Goal: Check status: Check status

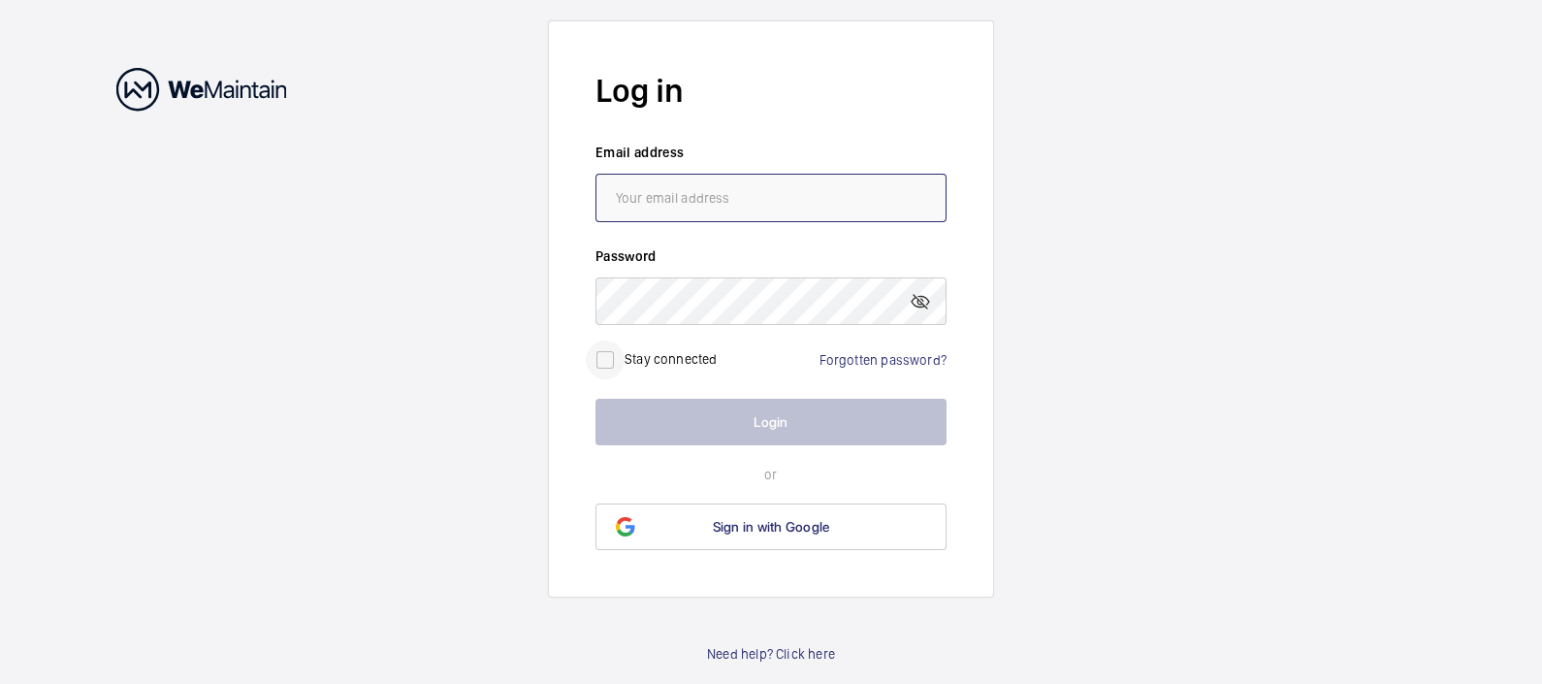
type input "[EMAIL_ADDRESS][DOMAIN_NAME]"
click at [610, 357] on input "checkbox" at bounding box center [605, 359] width 39 height 39
checkbox input "true"
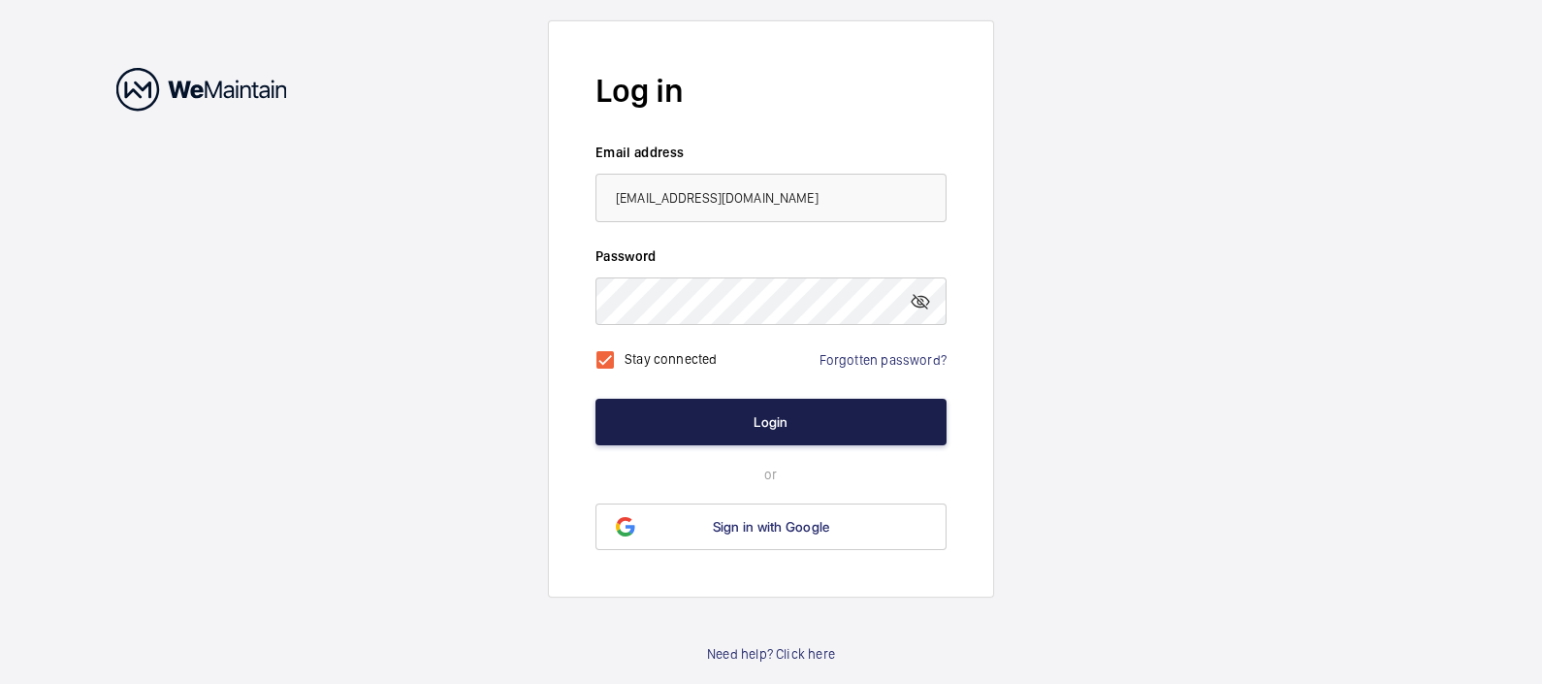
click at [746, 421] on button "Login" at bounding box center [770, 422] width 351 height 47
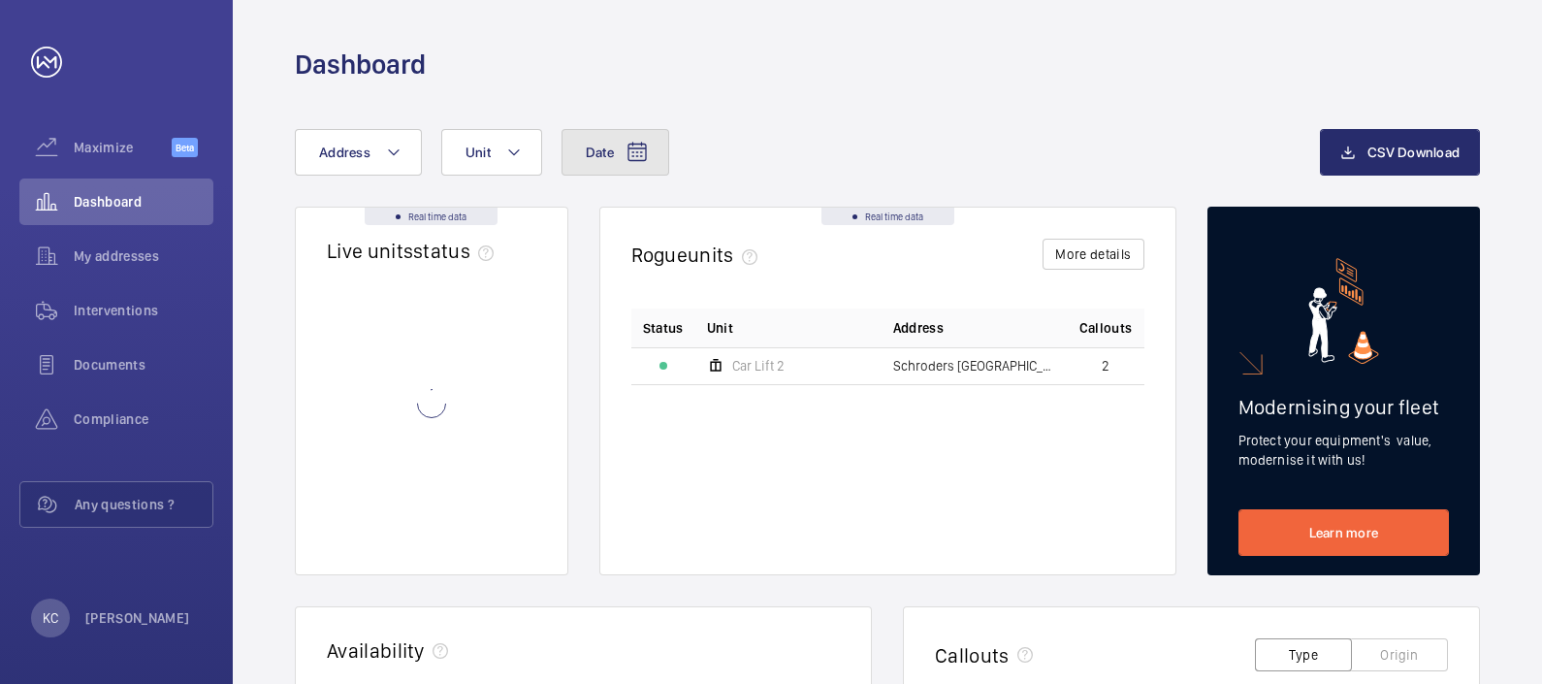
click at [630, 150] on mat-icon at bounding box center [637, 152] width 23 height 23
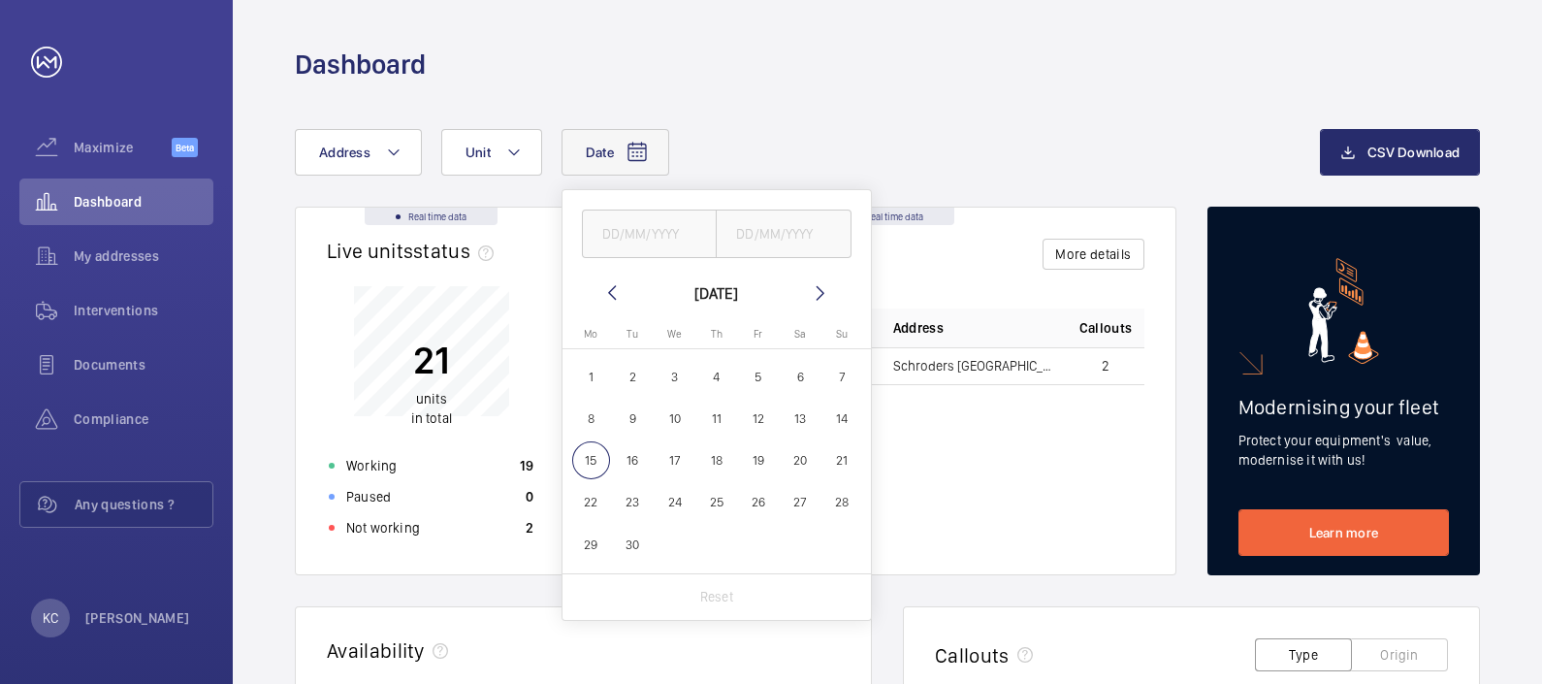
click at [590, 420] on span "8" at bounding box center [591, 419] width 38 height 38
type input "[DATE]"
click at [850, 410] on span "14" at bounding box center [842, 419] width 38 height 38
type input "[DATE]"
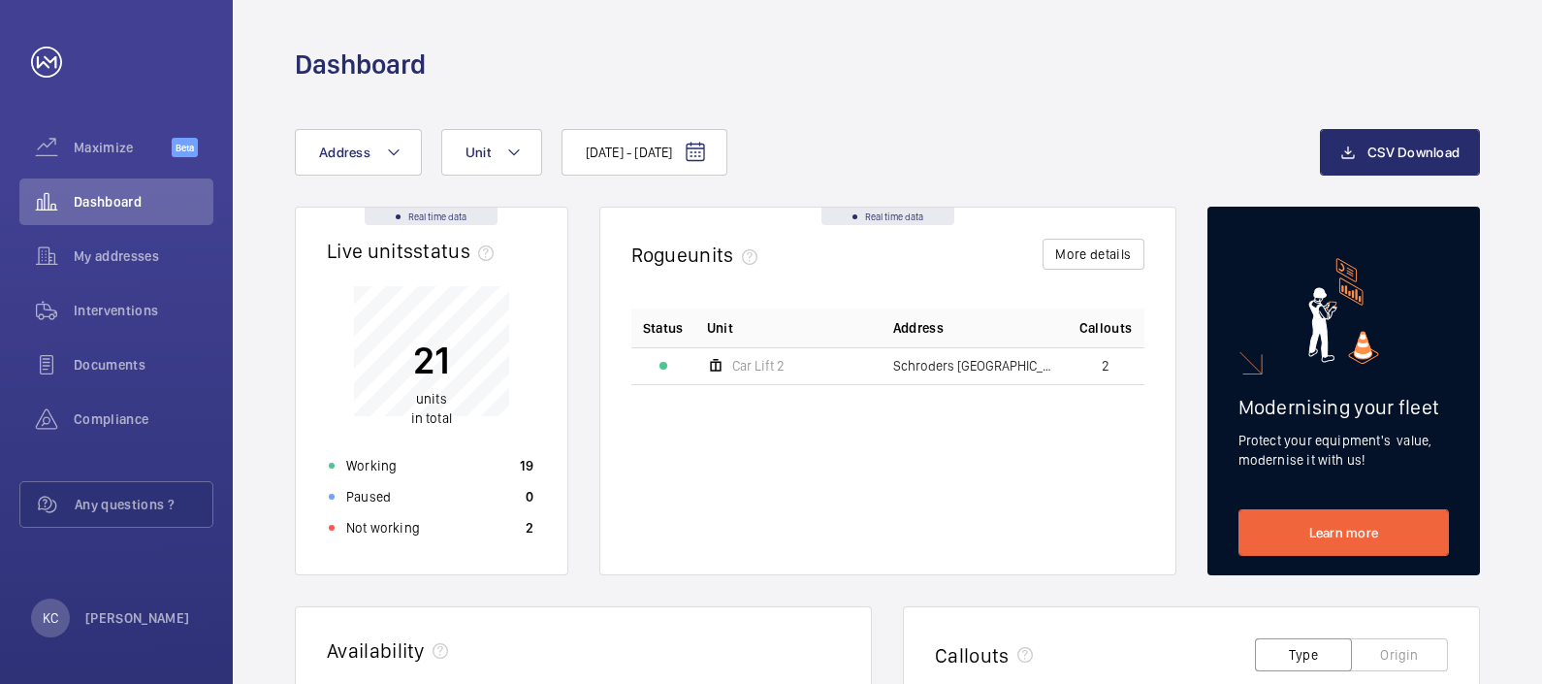
scroll to position [597, 0]
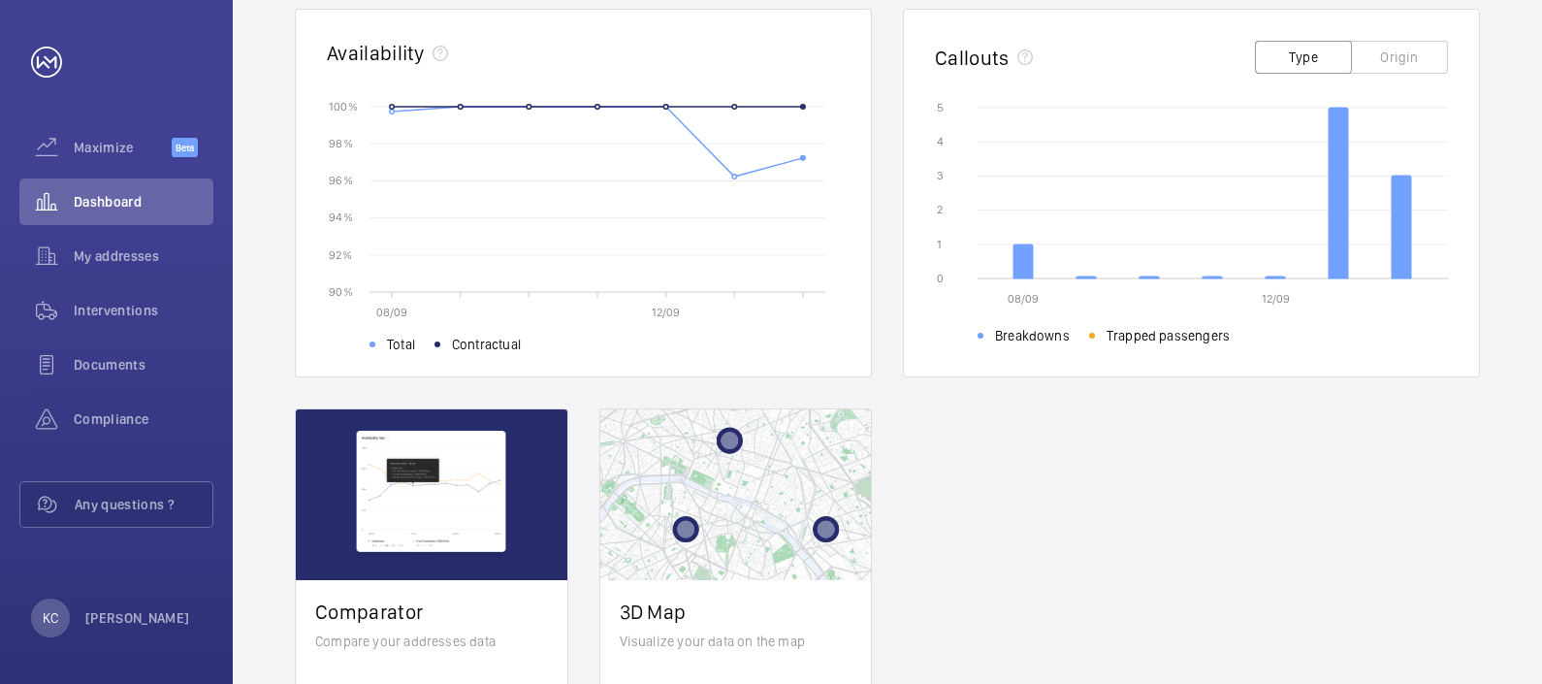
click at [1090, 532] on div "Real time data Live units status﻿ 21 units in total Working 19 Paused 0 Not wor…" at bounding box center [887, 193] width 1185 height 1168
click at [732, 105] on circle at bounding box center [734, 107] width 4 height 4
click at [732, 177] on rect at bounding box center [613, 199] width 456 height 185
click at [732, 175] on circle at bounding box center [734, 177] width 4 height 4
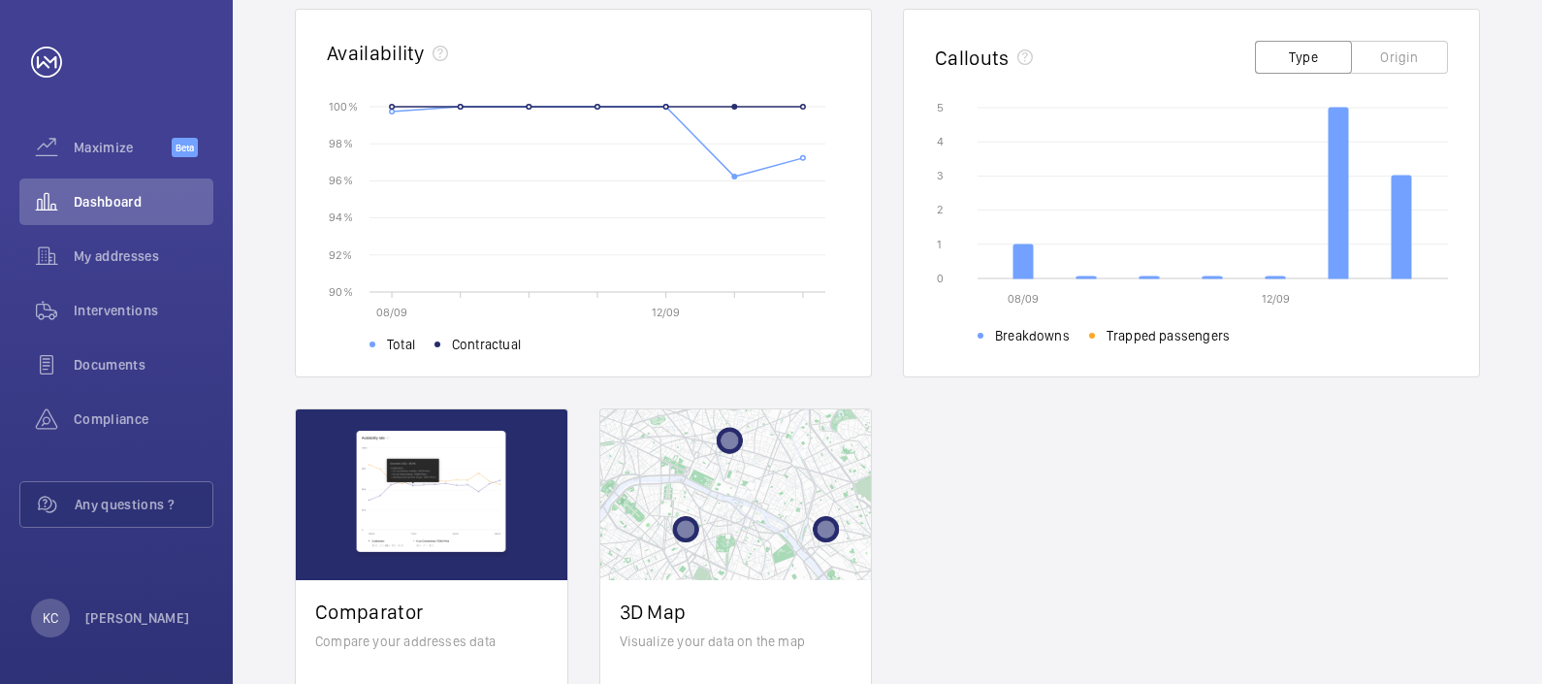
click at [732, 175] on circle at bounding box center [734, 177] width 4 height 4
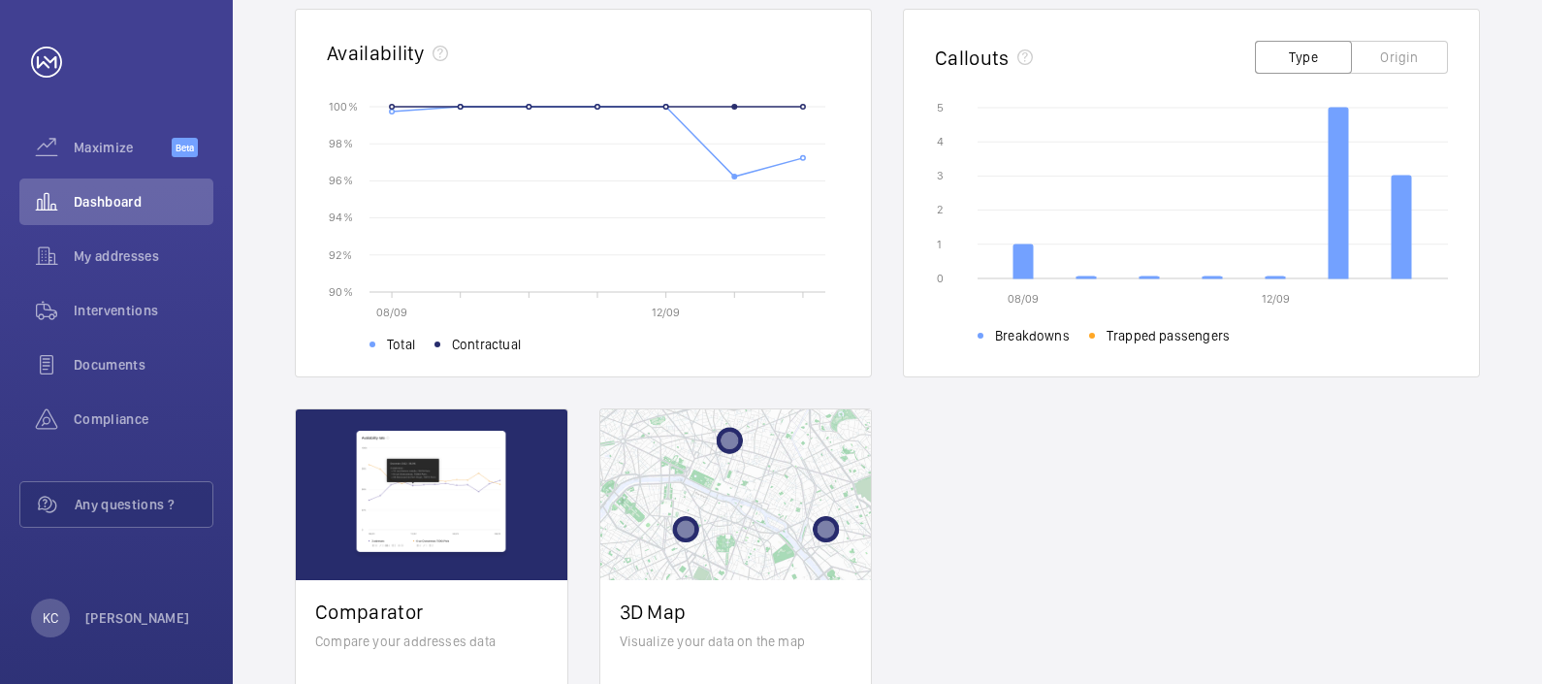
click at [732, 175] on circle at bounding box center [734, 177] width 4 height 4
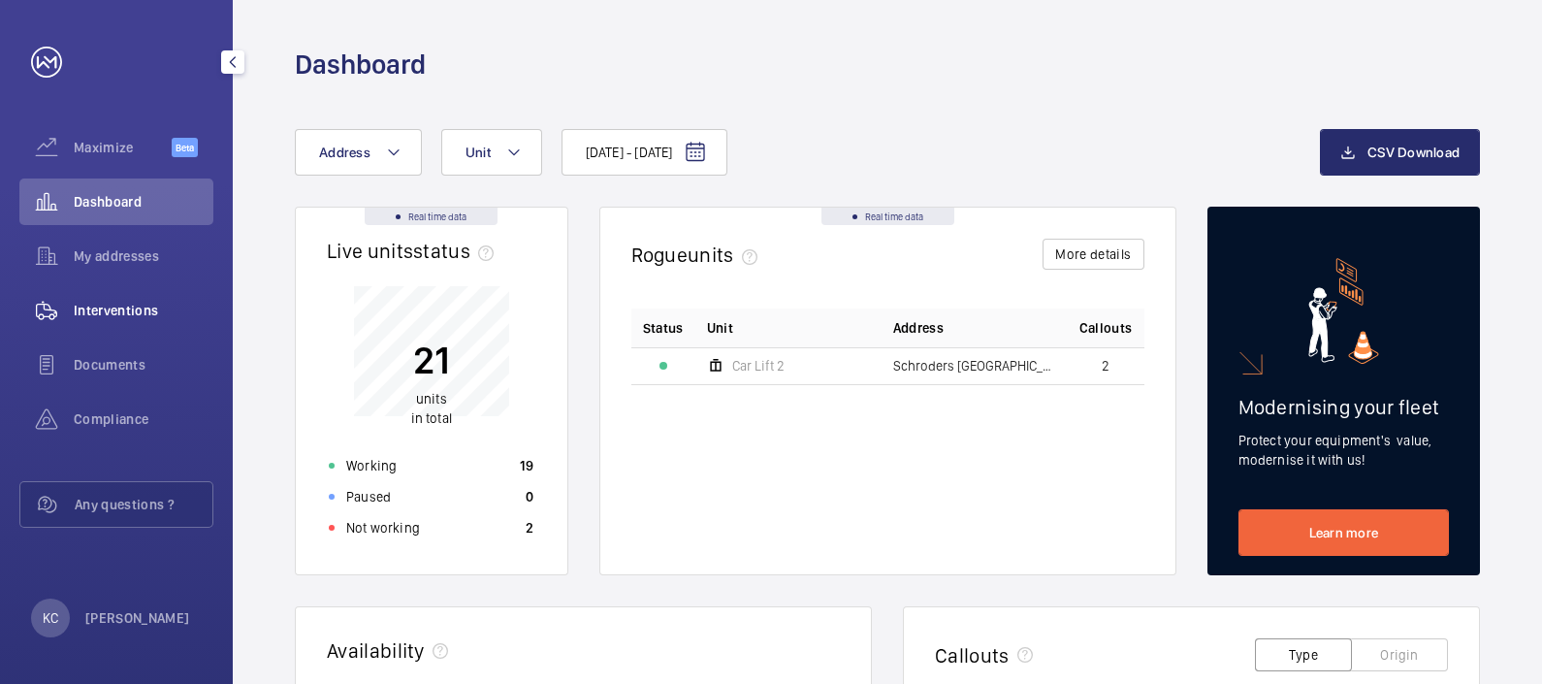
click at [100, 311] on span "Interventions" at bounding box center [144, 310] width 140 height 19
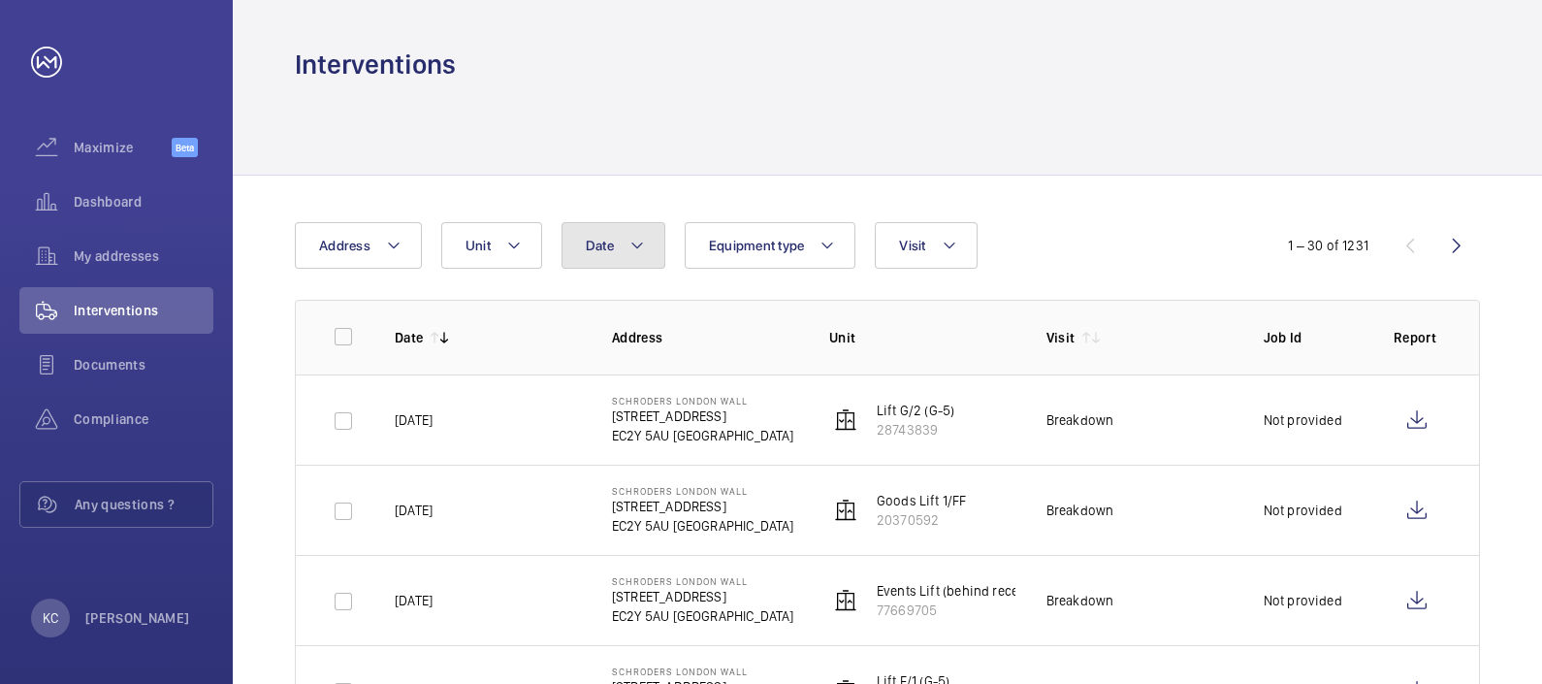
click at [640, 241] on mat-icon at bounding box center [637, 245] width 16 height 23
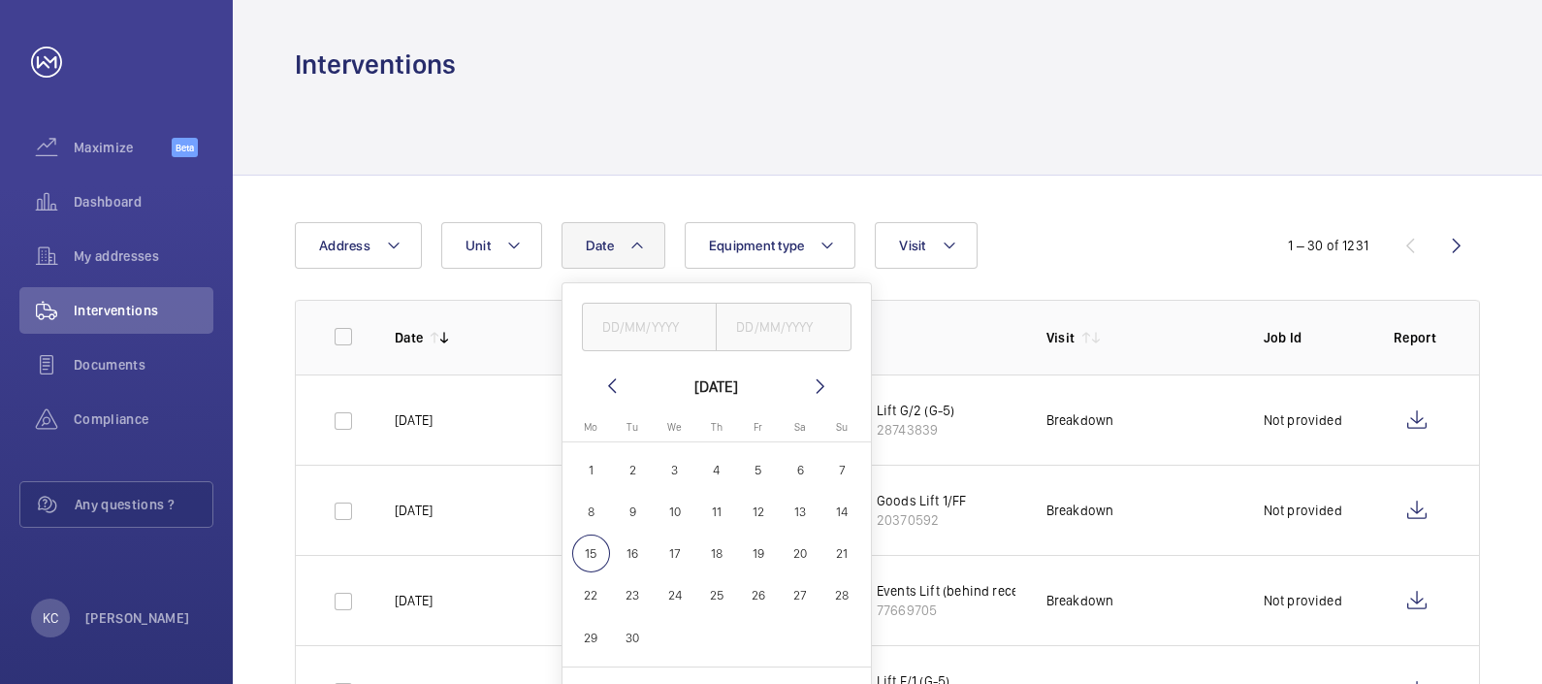
click at [590, 504] on span "8" at bounding box center [591, 512] width 38 height 38
type input "[DATE]"
click at [841, 508] on span "14" at bounding box center [842, 512] width 38 height 38
type input "[DATE]"
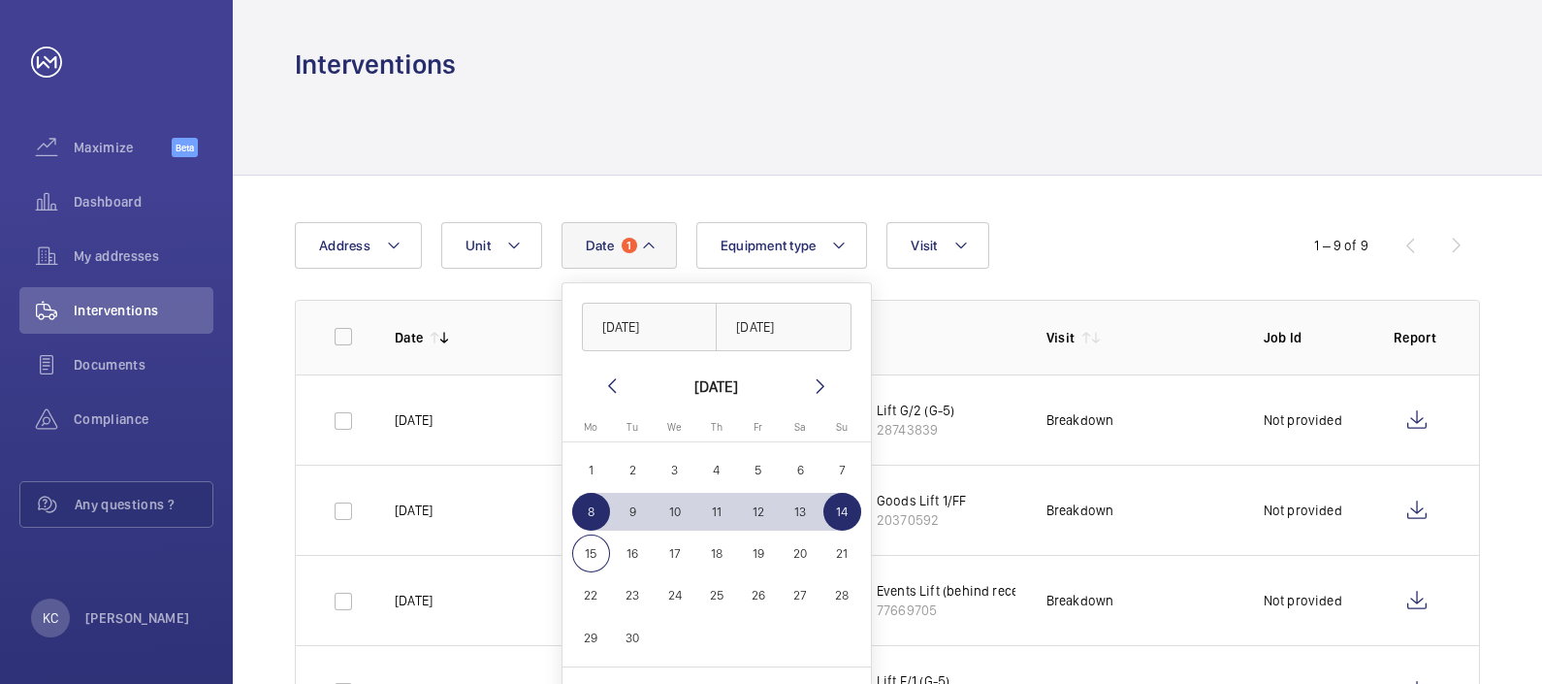
click at [1131, 231] on div "Date 1 [DATE] [DATE] [DATE] [DATE] Mo [DATE] Tu [DATE] We [DATE] Th [DATE] Fr […" at bounding box center [771, 245] width 952 height 47
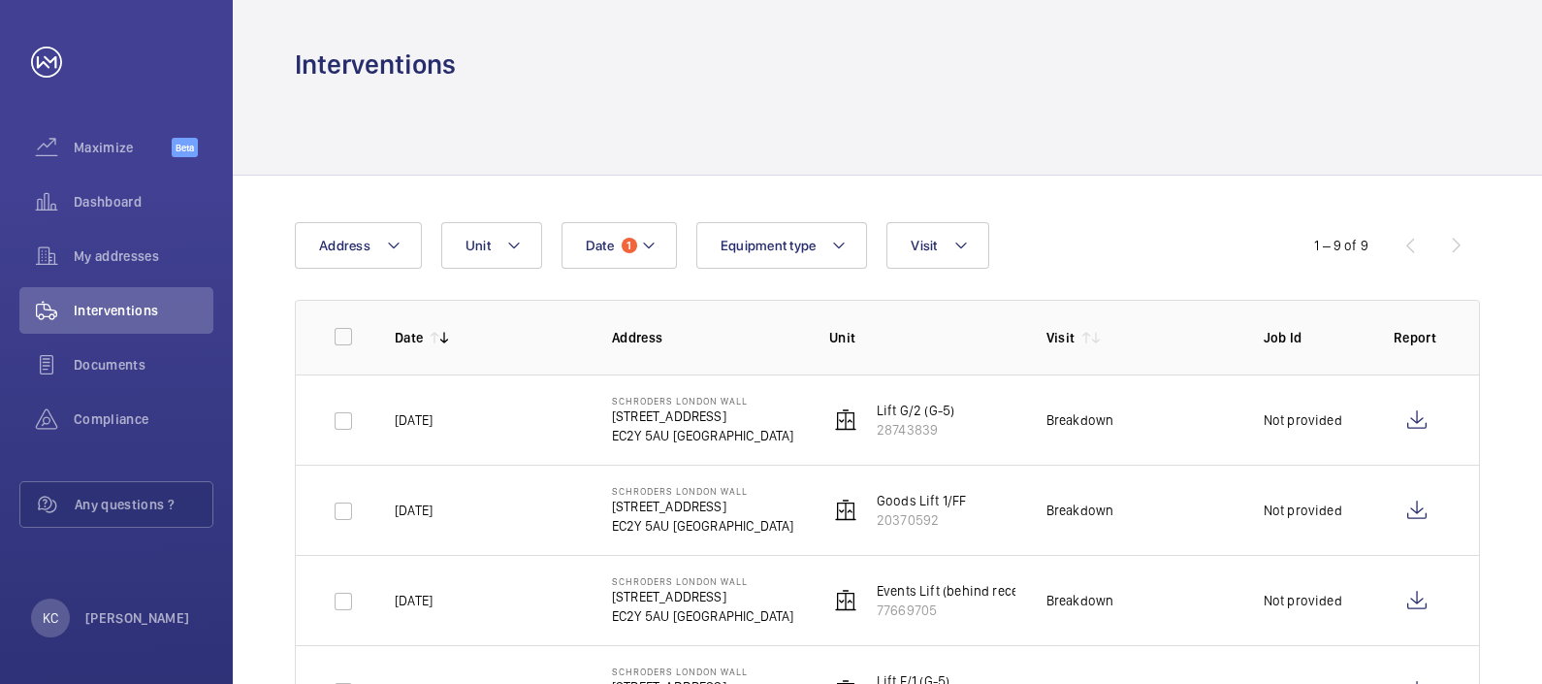
scroll to position [545, 0]
